Goal: Transaction & Acquisition: Purchase product/service

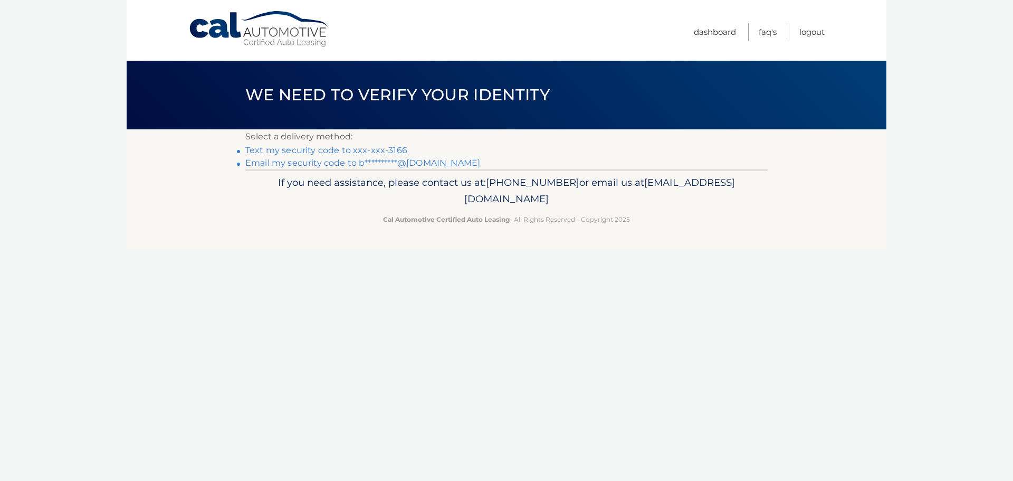
click at [362, 151] on link "Text my security code to xxx-xxx-3166" at bounding box center [326, 150] width 162 height 10
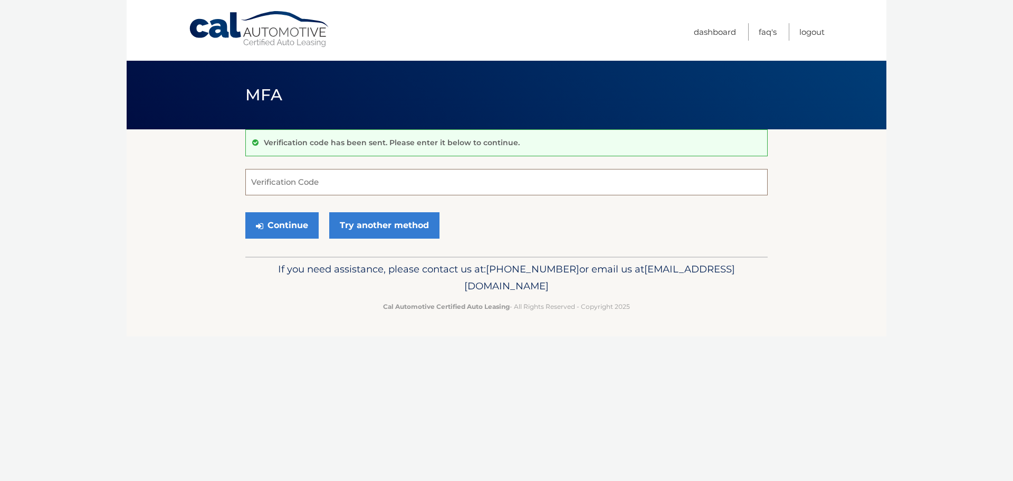
click at [325, 173] on input "Verification Code" at bounding box center [506, 182] width 523 height 26
type input "694035"
click at [245, 212] on button "Continue" at bounding box center [281, 225] width 73 height 26
click at [275, 225] on button "Continue" at bounding box center [281, 225] width 73 height 26
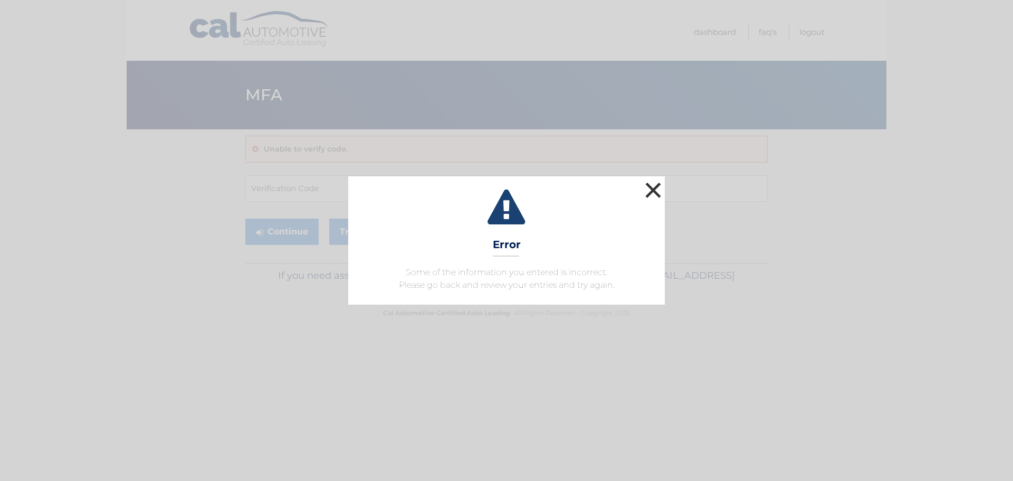
drag, startPoint x: 664, startPoint y: 184, endPoint x: 655, endPoint y: 186, distance: 8.7
click at [663, 184] on button "×" at bounding box center [653, 189] width 21 height 21
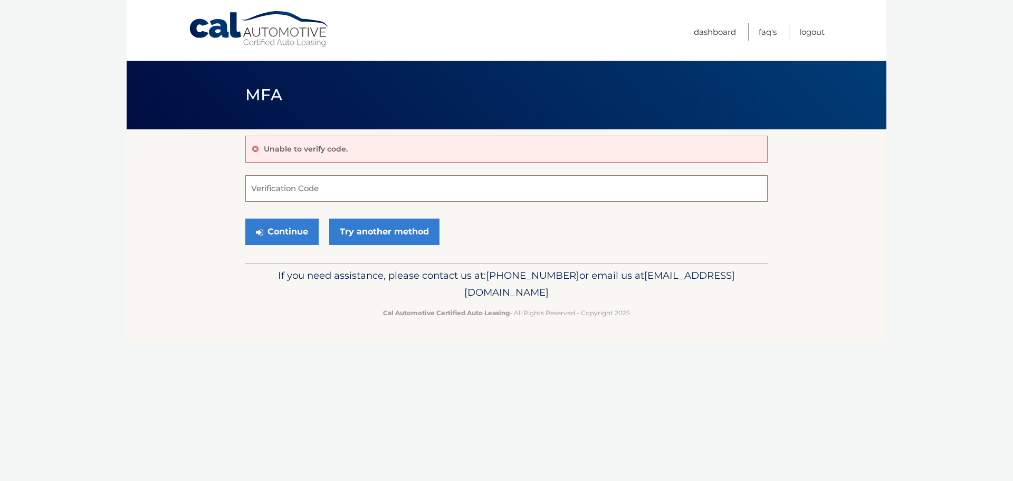
click at [289, 175] on input "Verification Code" at bounding box center [506, 188] width 523 height 26
type input "694035"
click at [278, 239] on button "Continue" at bounding box center [281, 232] width 73 height 26
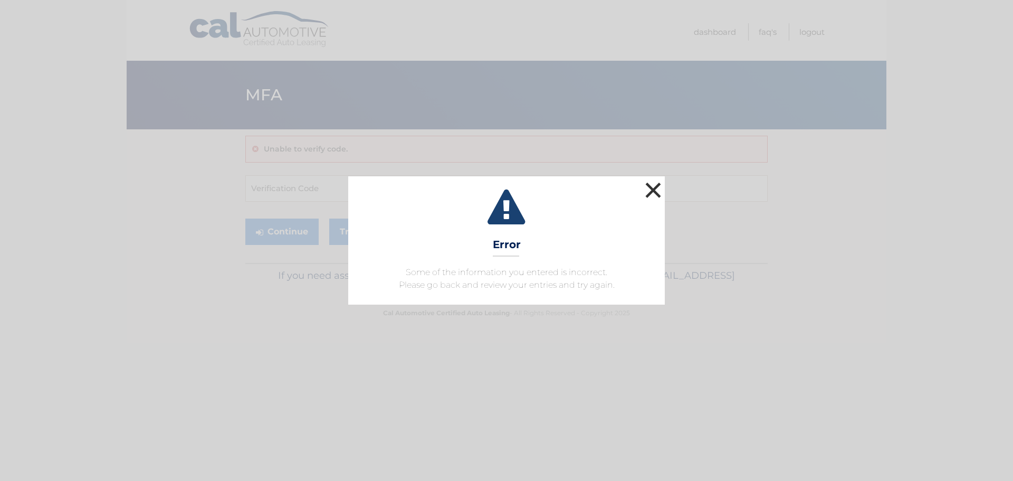
click at [659, 189] on button "×" at bounding box center [653, 189] width 21 height 21
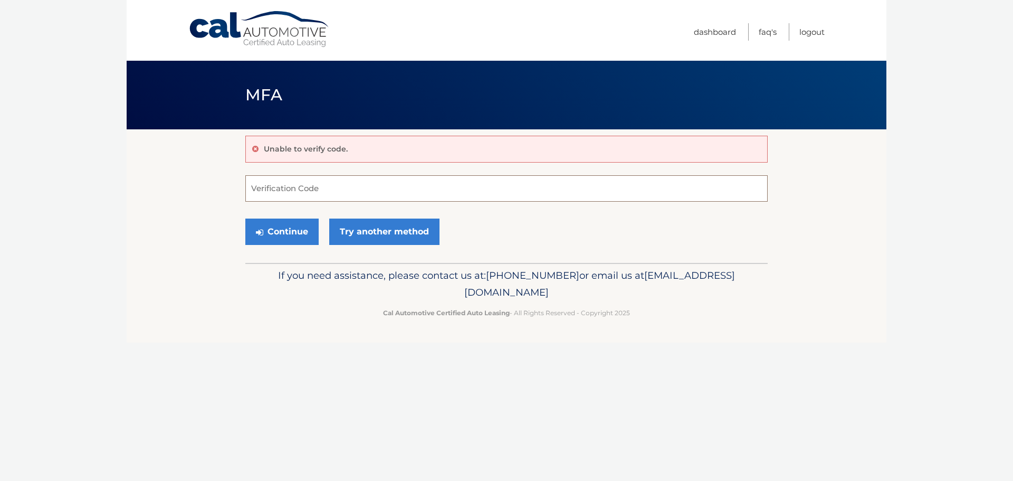
click at [298, 187] on input "Verification Code" at bounding box center [506, 188] width 523 height 26
type input "694035"
click at [298, 228] on button "Continue" at bounding box center [281, 232] width 73 height 26
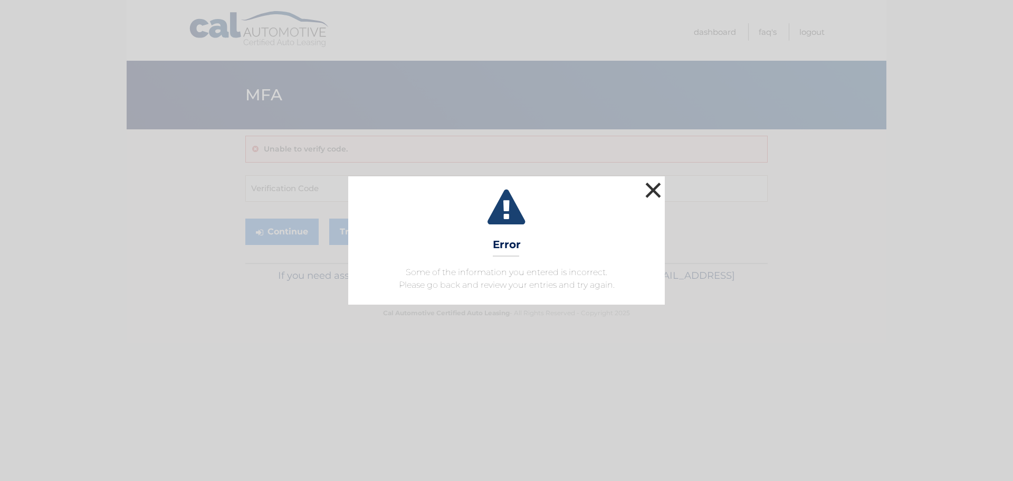
click at [653, 184] on button "×" at bounding box center [653, 189] width 21 height 21
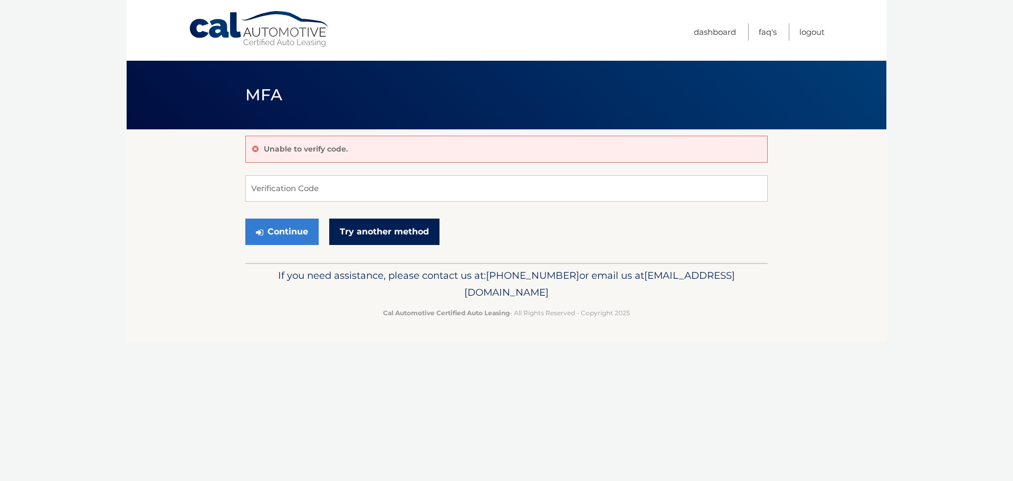
click at [396, 236] on link "Try another method" at bounding box center [384, 232] width 110 height 26
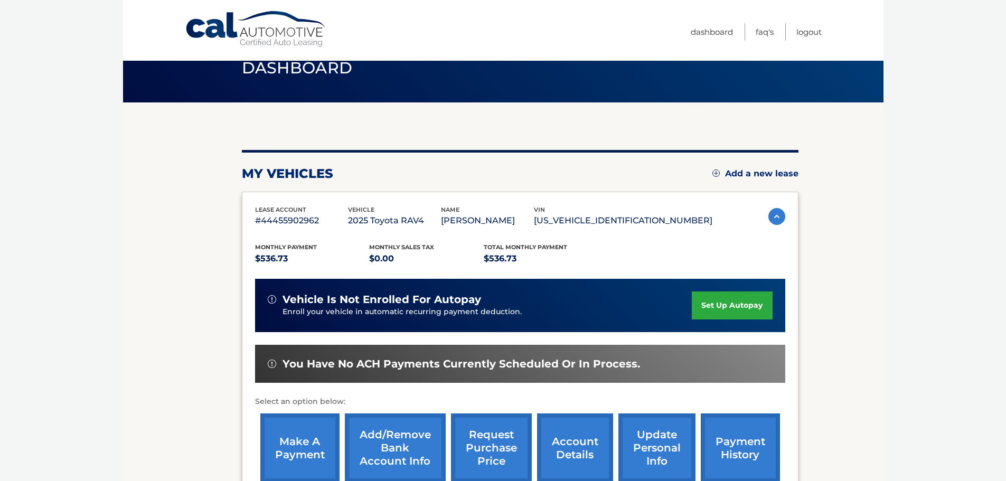
scroll to position [53, 0]
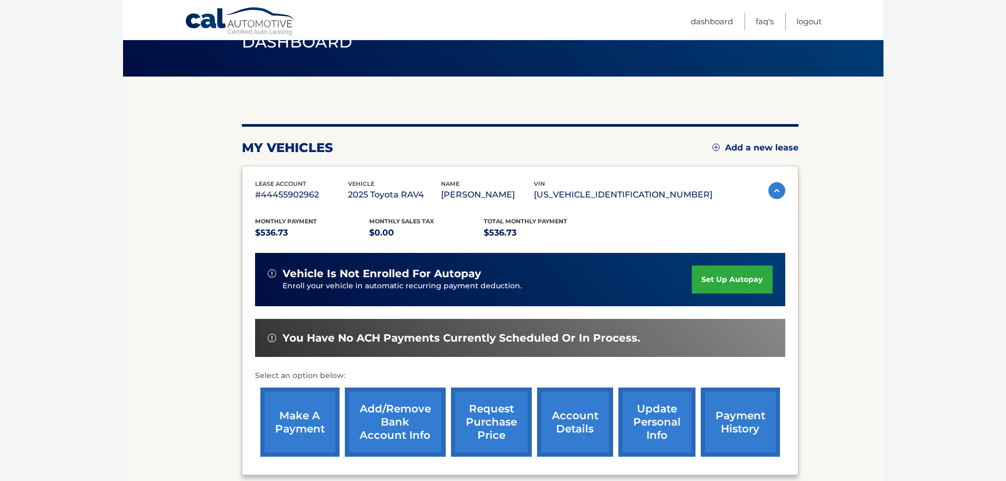
click at [304, 428] on link "make a payment" at bounding box center [299, 421] width 79 height 69
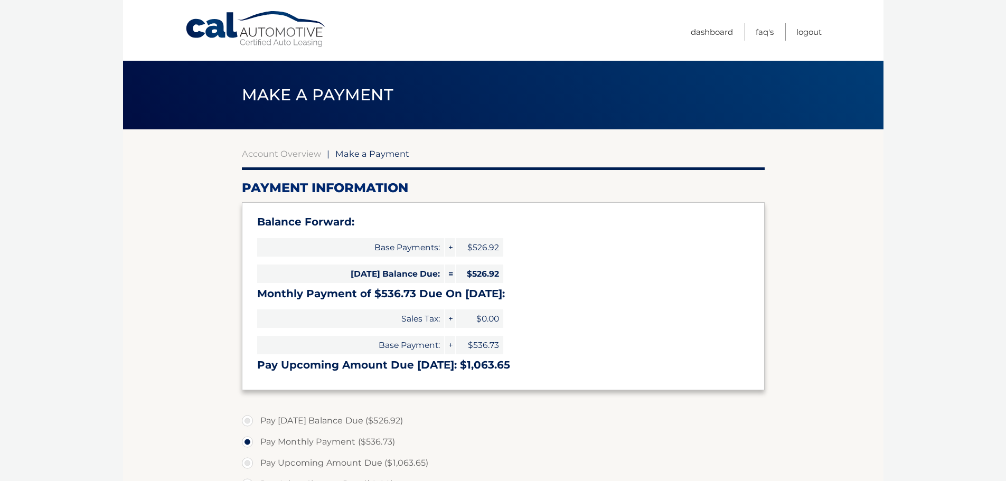
select select "YmY5NTVhNDctNTQ5My00ODdhLWE3NzktNDU1YzEyMGM1NTQ5"
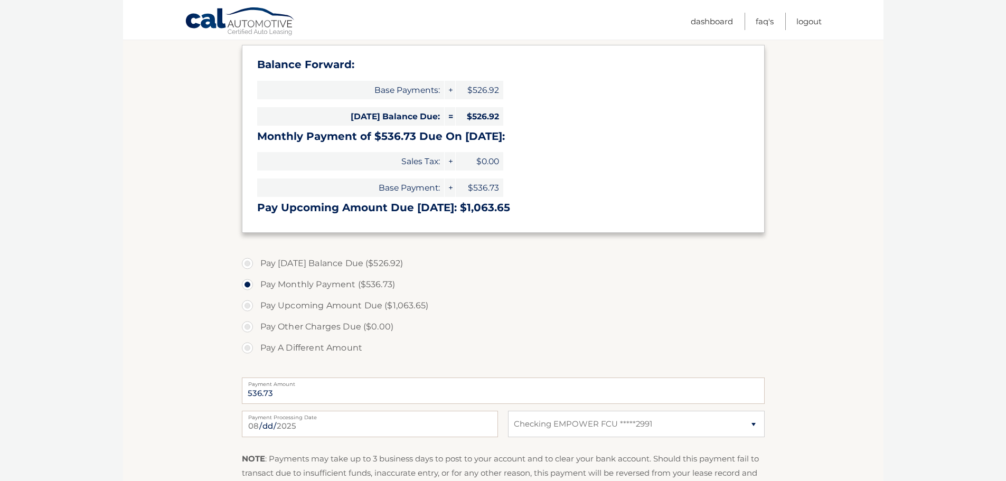
scroll to position [158, 0]
click at [244, 342] on label "Pay A Different Amount" at bounding box center [503, 346] width 523 height 21
click at [246, 342] on input "Pay A Different Amount" at bounding box center [251, 344] width 11 height 17
radio input "true"
click at [270, 387] on input "Payment Amount" at bounding box center [503, 389] width 523 height 26
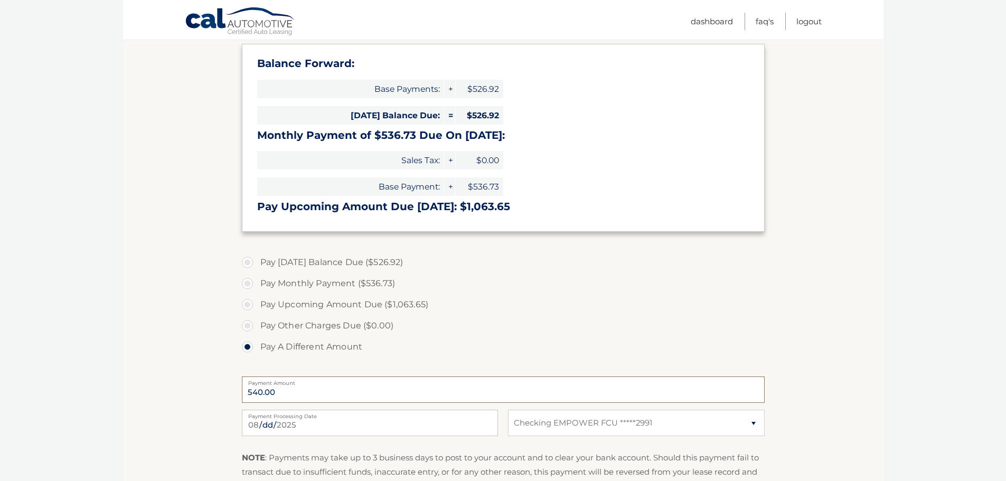
type input "540.00"
click at [175, 331] on section "Account Overview | Make a Payment Payment Information Balance Forward: Base Pay…" at bounding box center [503, 266] width 760 height 590
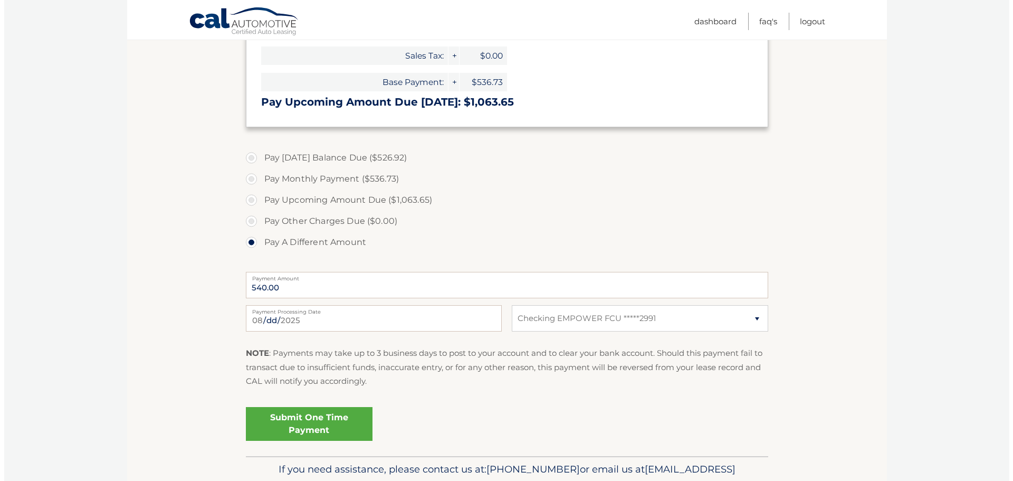
scroll to position [264, 0]
click at [279, 415] on link "Submit One Time Payment" at bounding box center [305, 423] width 127 height 34
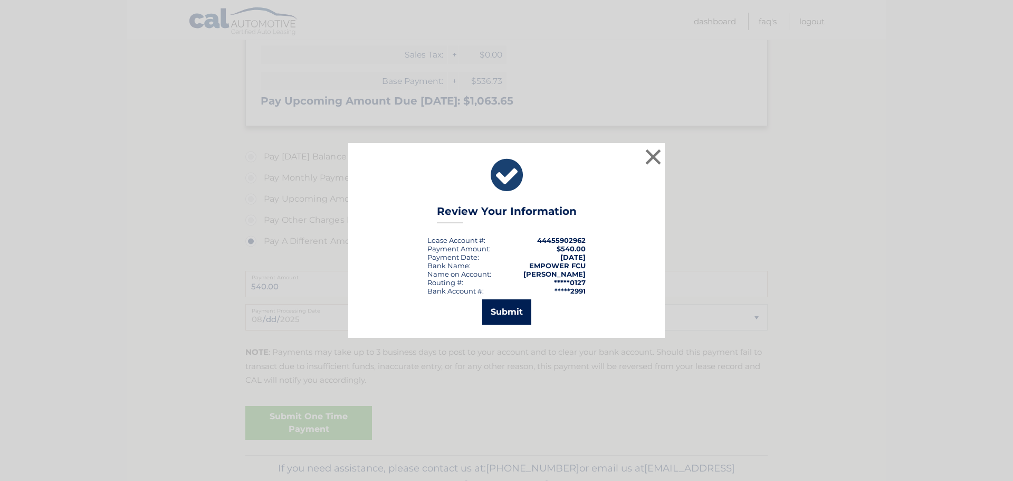
click at [524, 313] on button "Submit" at bounding box center [506, 311] width 49 height 25
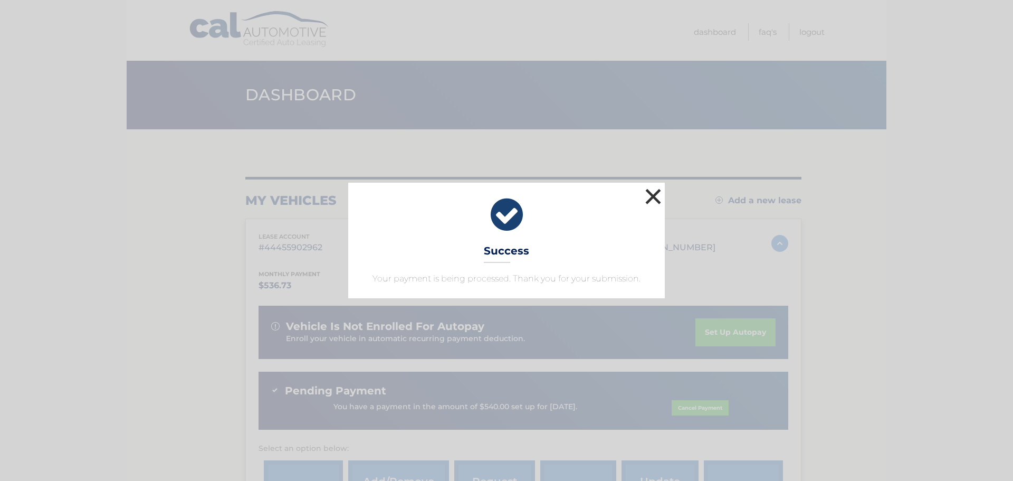
click at [662, 192] on button "×" at bounding box center [653, 196] width 21 height 21
